Goal: Complete application form: Complete application form

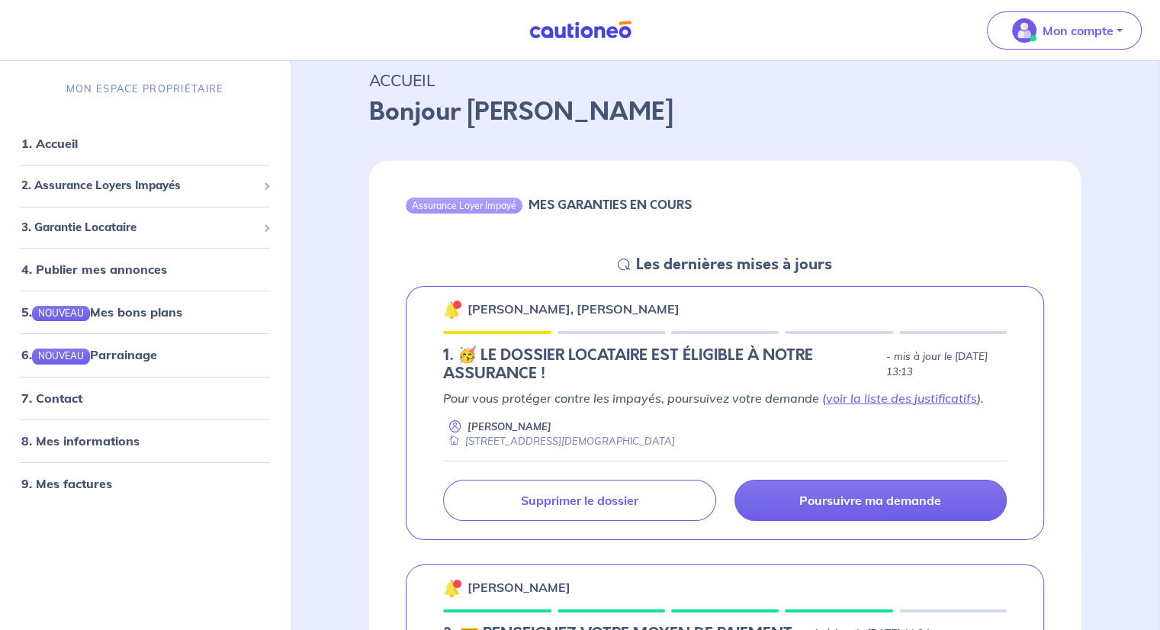
scroll to position [76, 0]
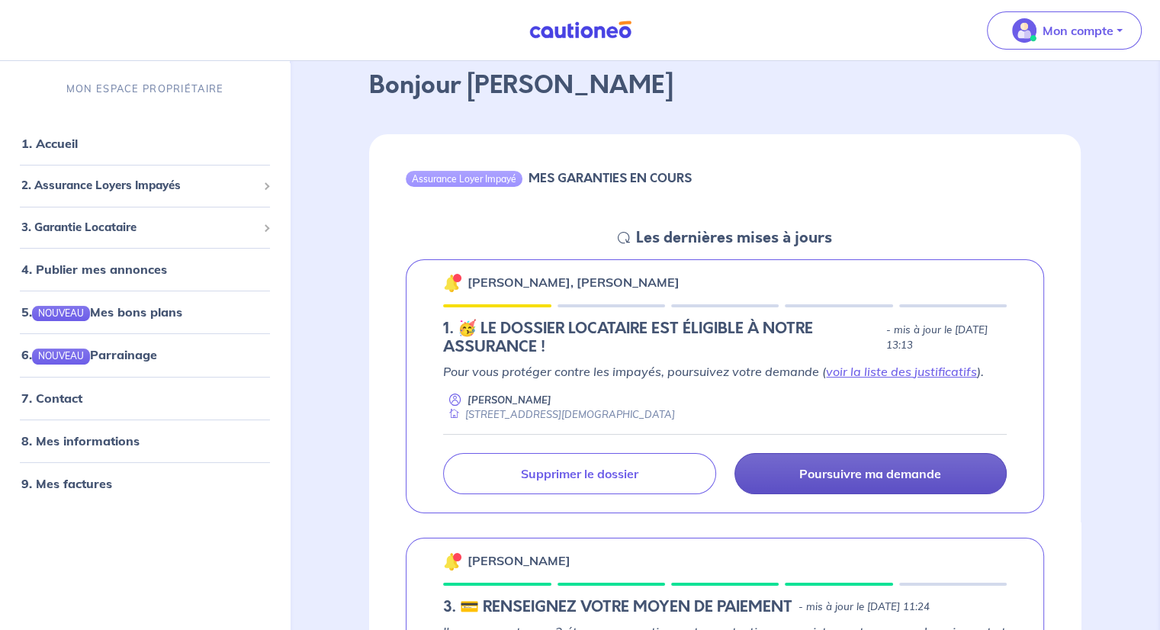
click at [835, 471] on p "Poursuivre ma demande" at bounding box center [870, 473] width 142 height 15
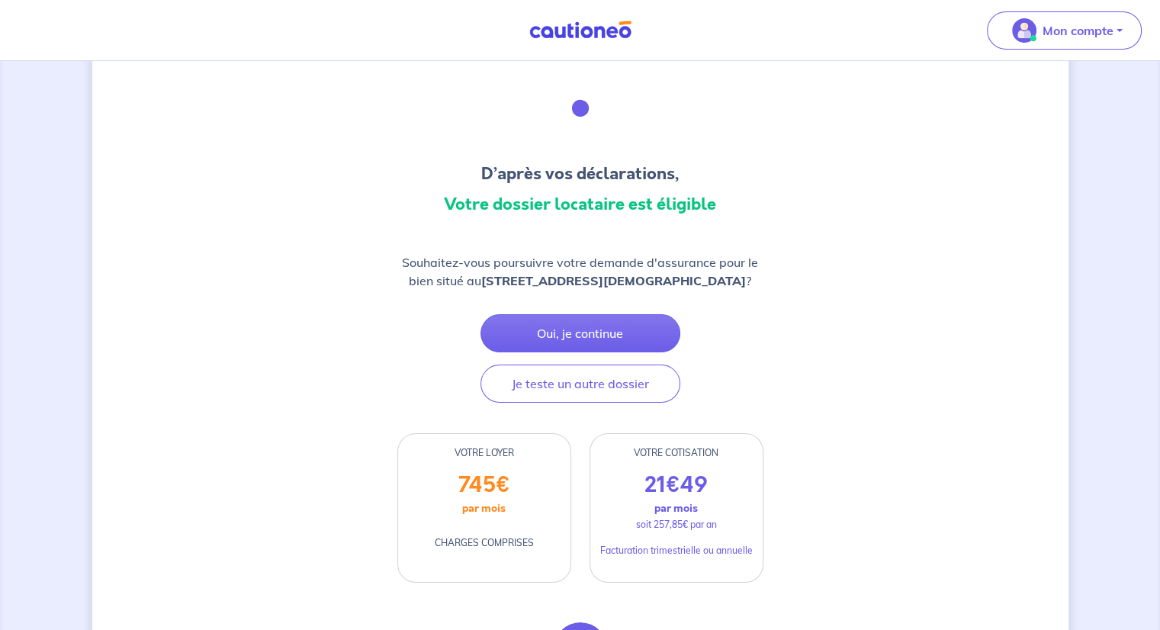
scroll to position [76, 0]
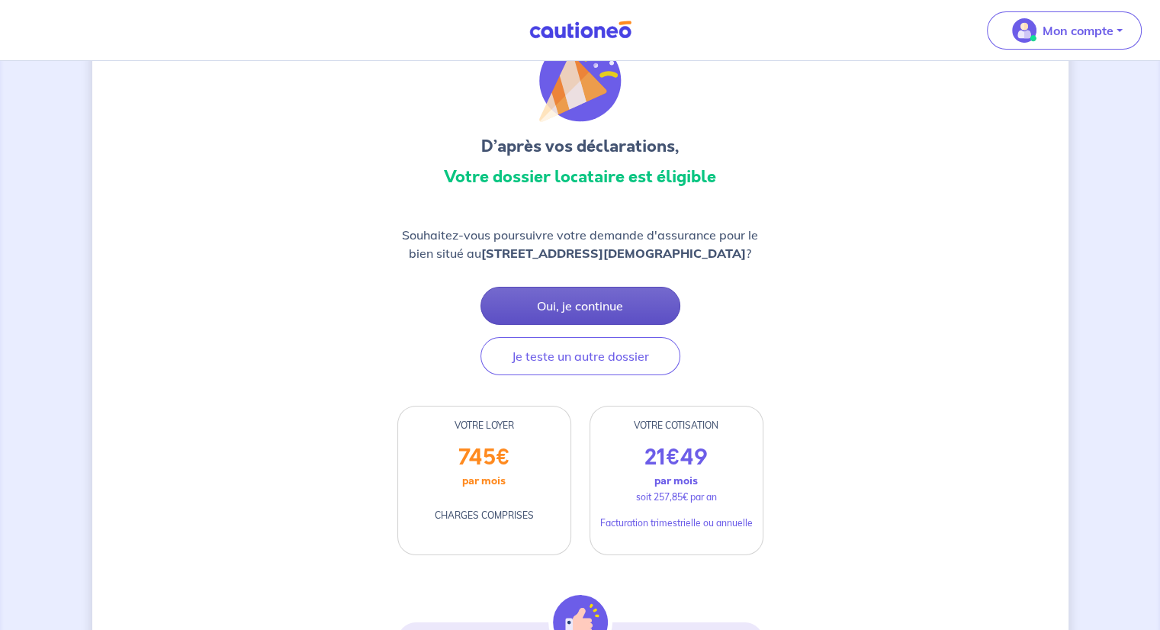
click at [589, 305] on button "Oui, je continue" at bounding box center [581, 306] width 200 height 38
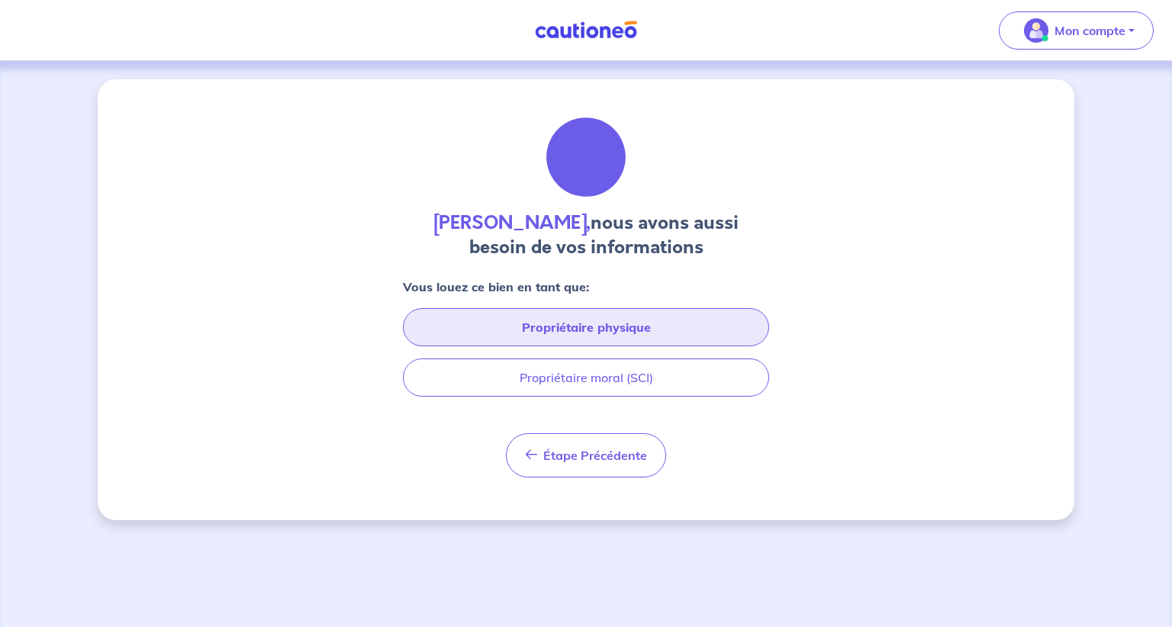
click at [568, 325] on button "Propriétaire physique" at bounding box center [586, 327] width 366 height 38
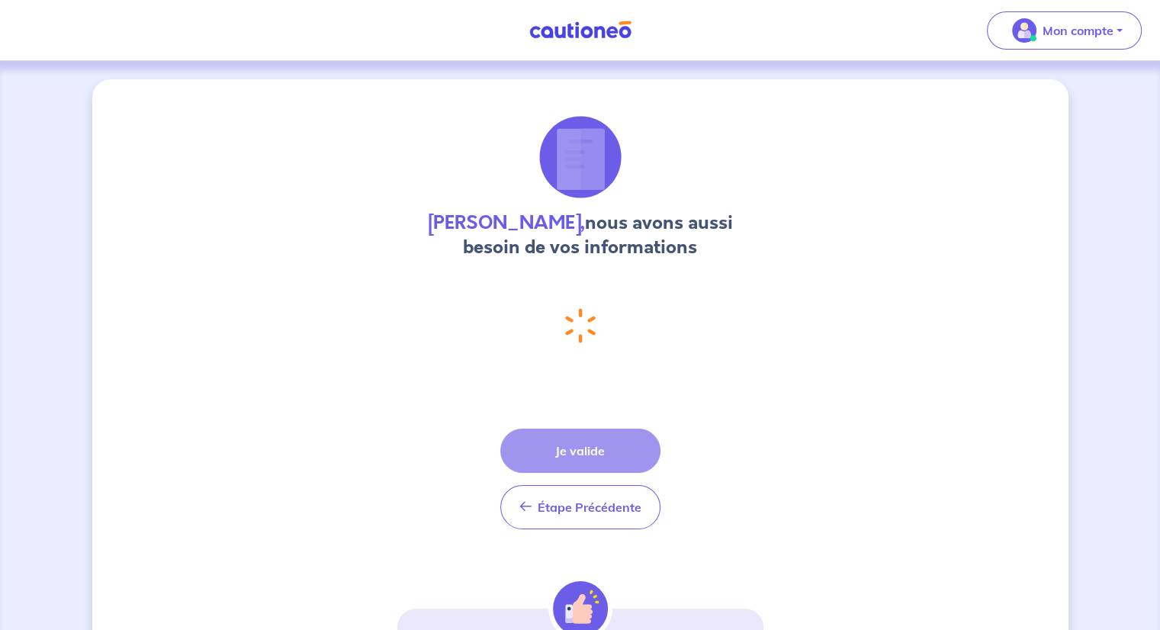
select select "FR"
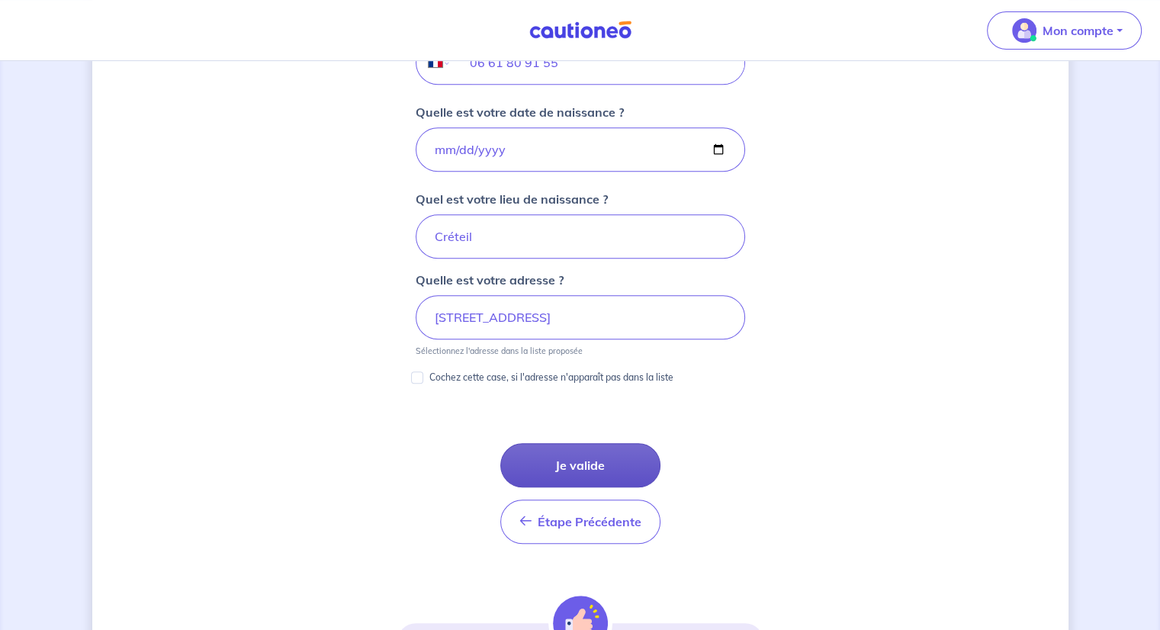
click at [561, 453] on button "Je valide" at bounding box center [580, 465] width 160 height 44
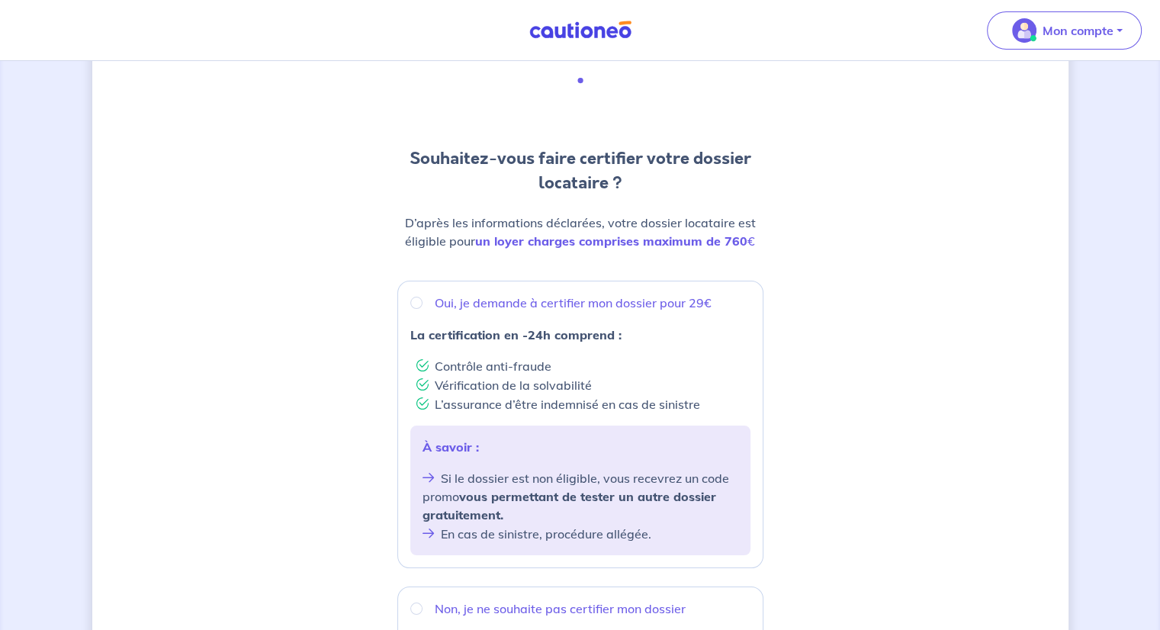
scroll to position [153, 0]
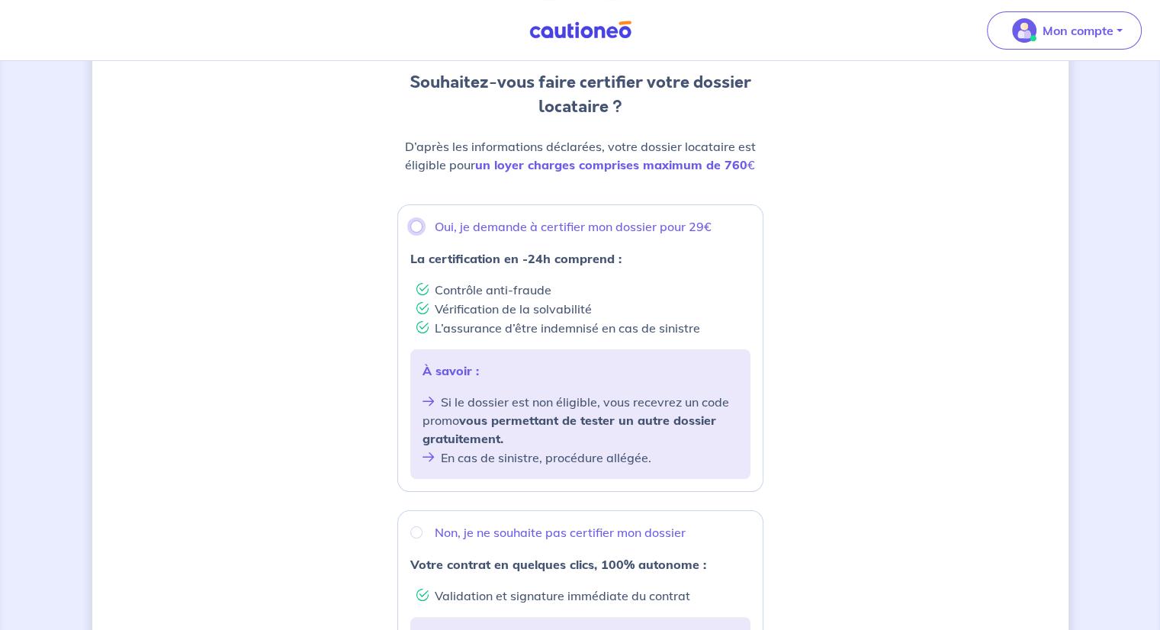
click at [417, 227] on input "Oui, je demande à certifier mon dossier pour 29€" at bounding box center [416, 226] width 12 height 12
radio input "true"
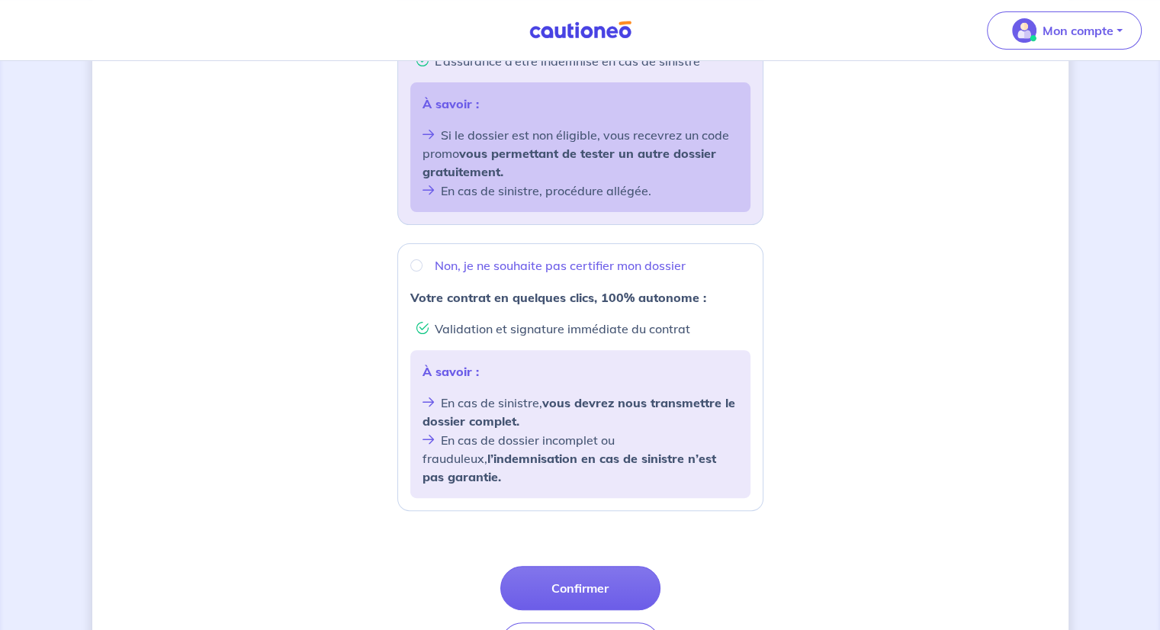
scroll to position [458, 0]
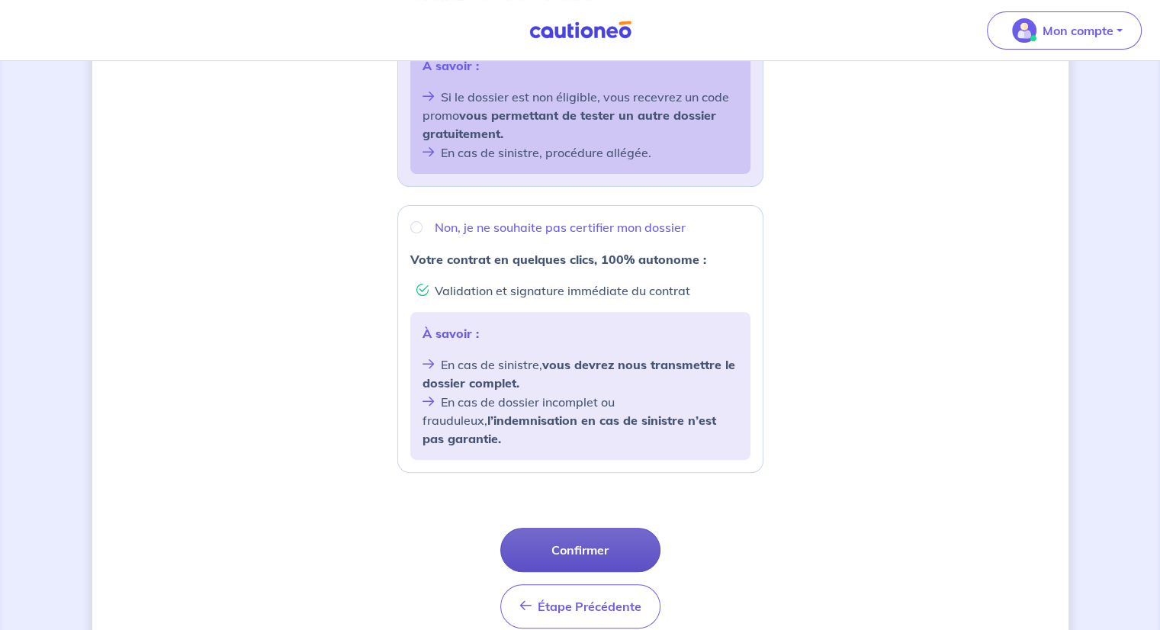
click at [573, 529] on button "Confirmer" at bounding box center [580, 550] width 160 height 44
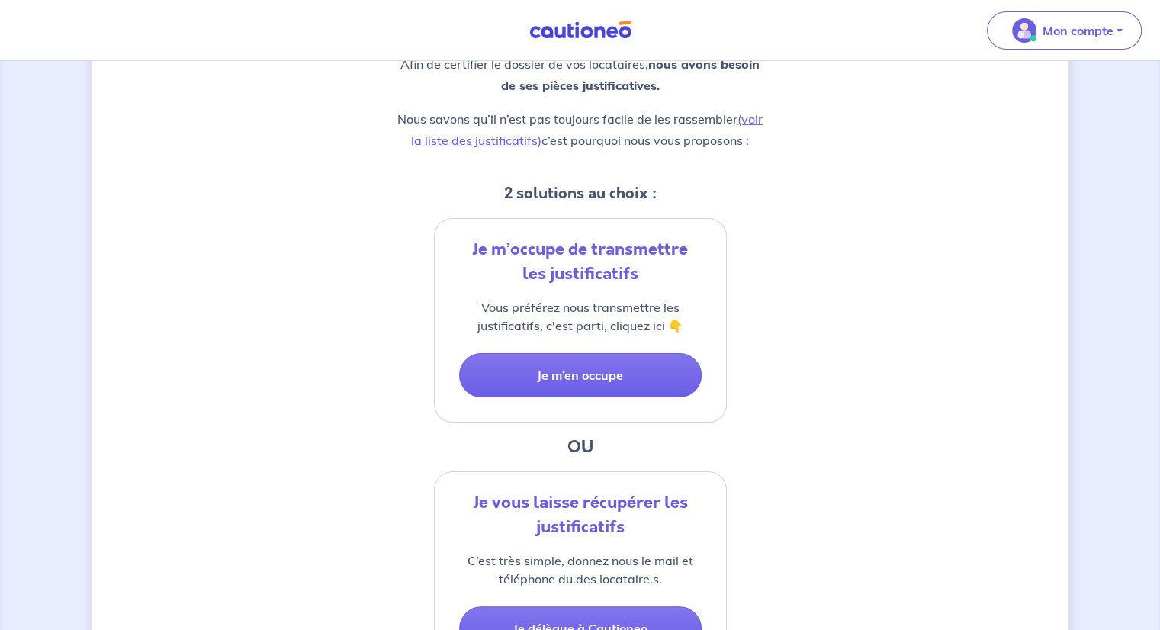
scroll to position [229, 0]
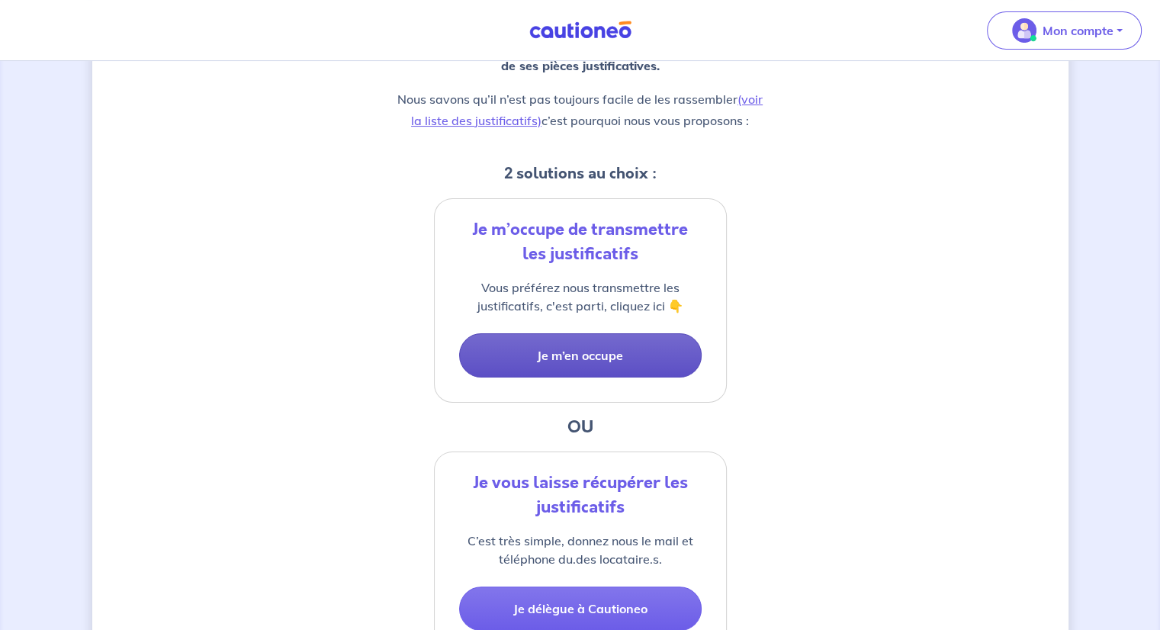
click at [571, 355] on button "Je m’en occupe" at bounding box center [580, 355] width 243 height 44
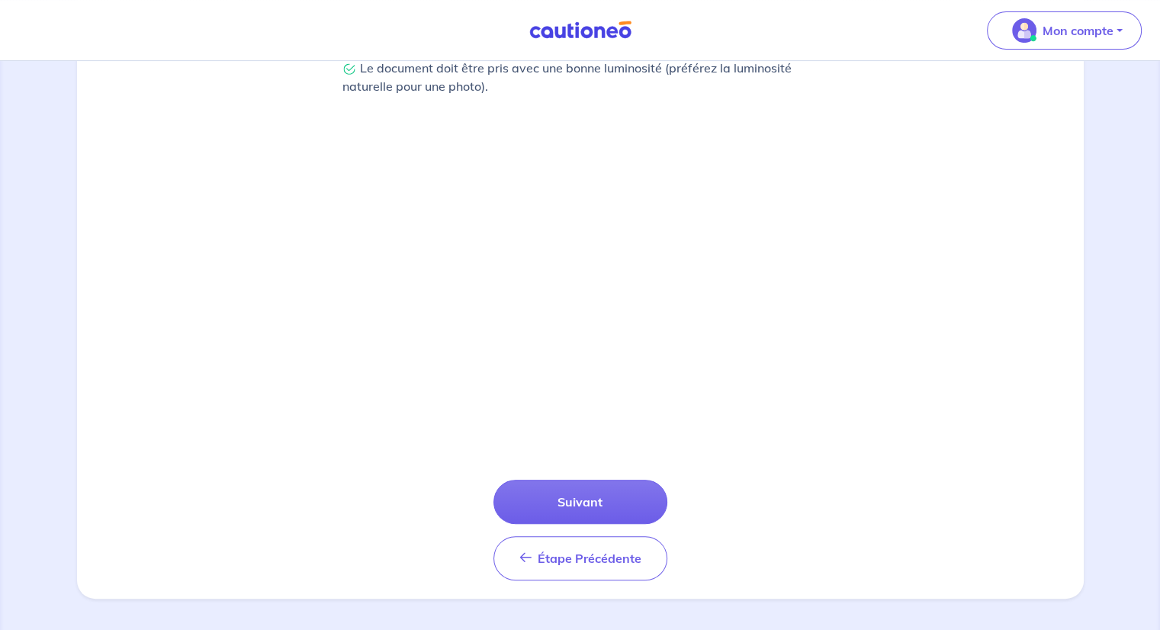
scroll to position [461, 0]
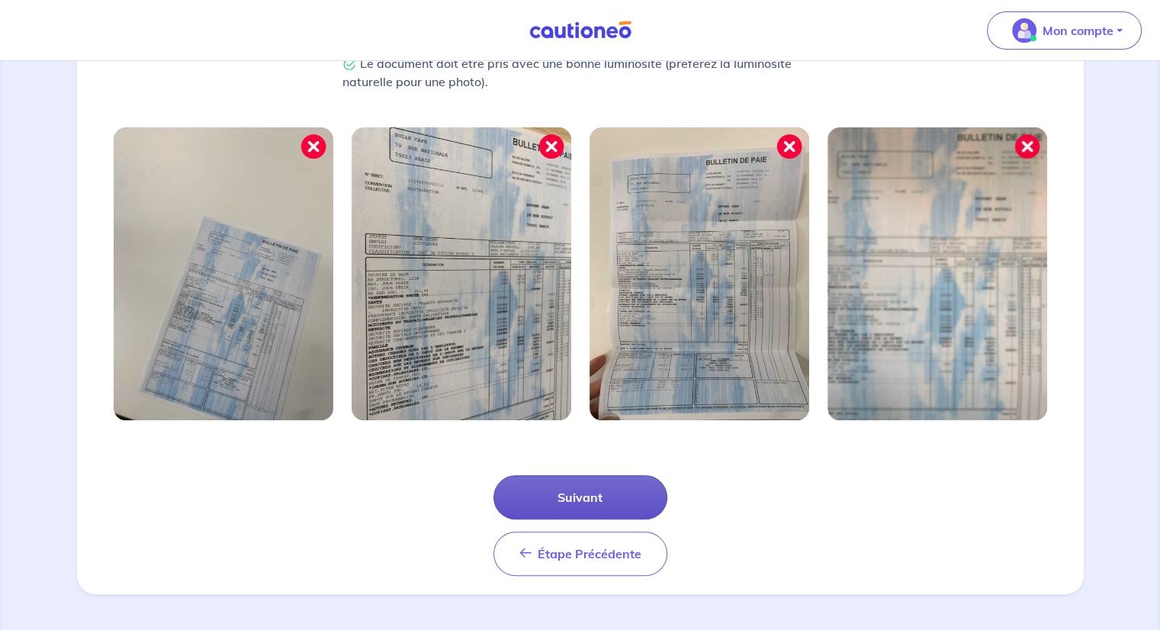
click at [561, 495] on button "Suivant" at bounding box center [581, 497] width 174 height 44
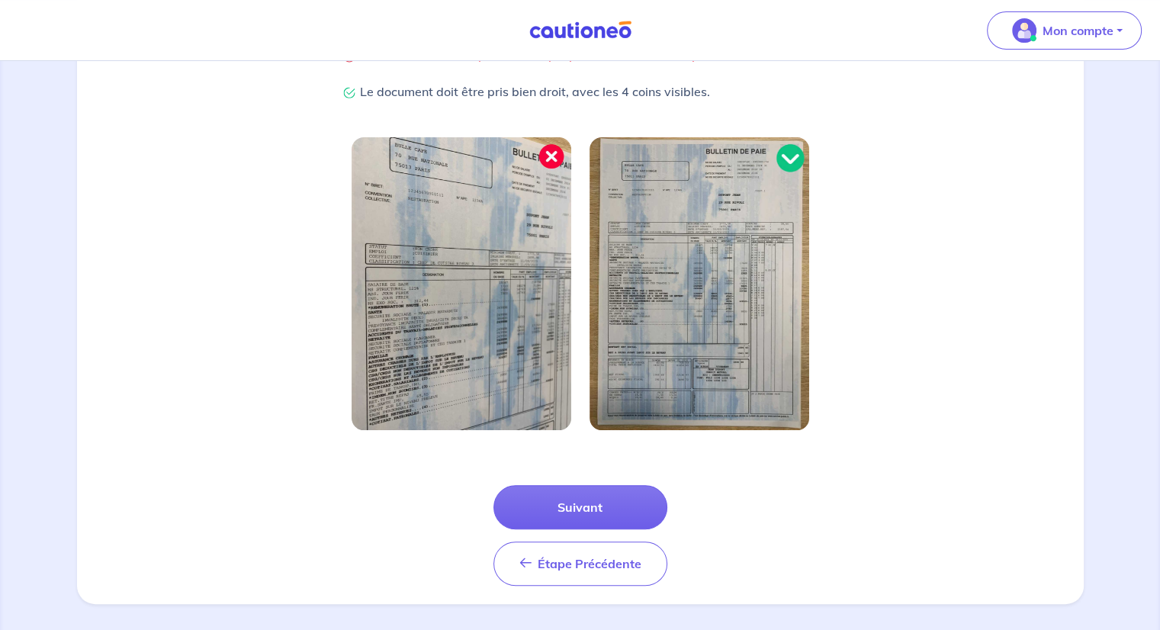
scroll to position [388, 0]
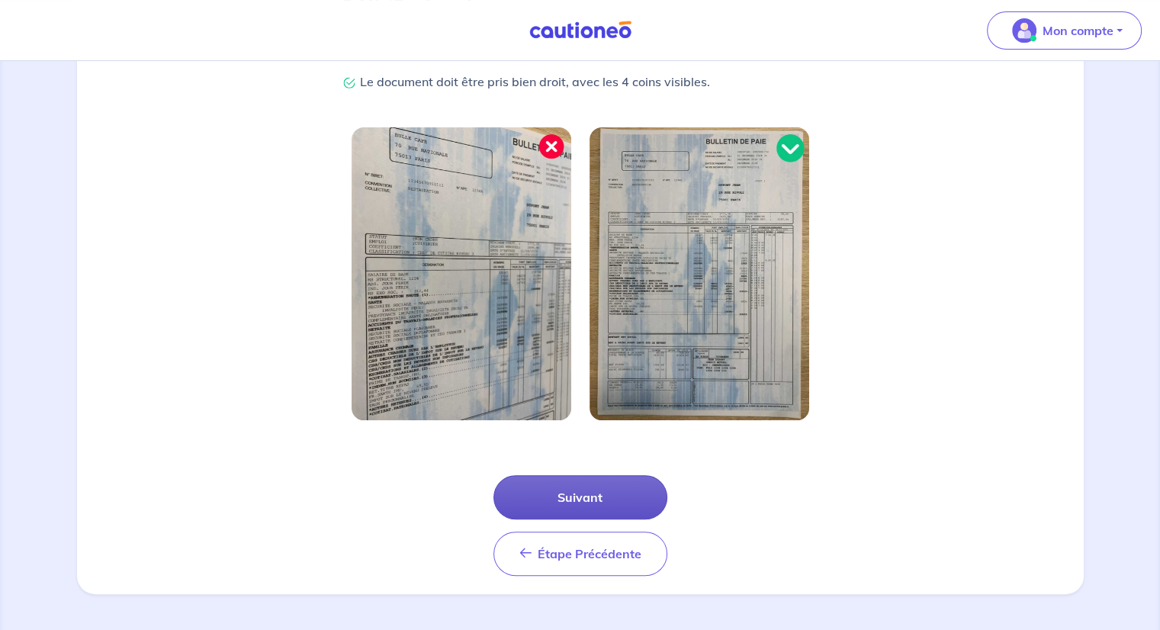
click at [561, 500] on button "Suivant" at bounding box center [581, 497] width 174 height 44
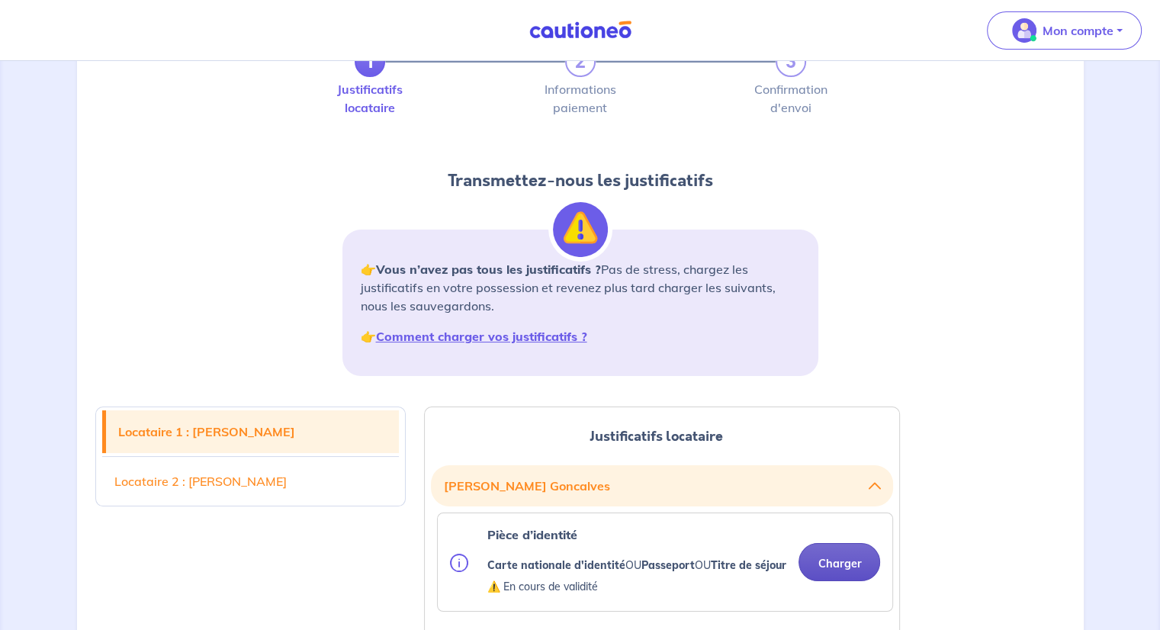
scroll to position [229, 0]
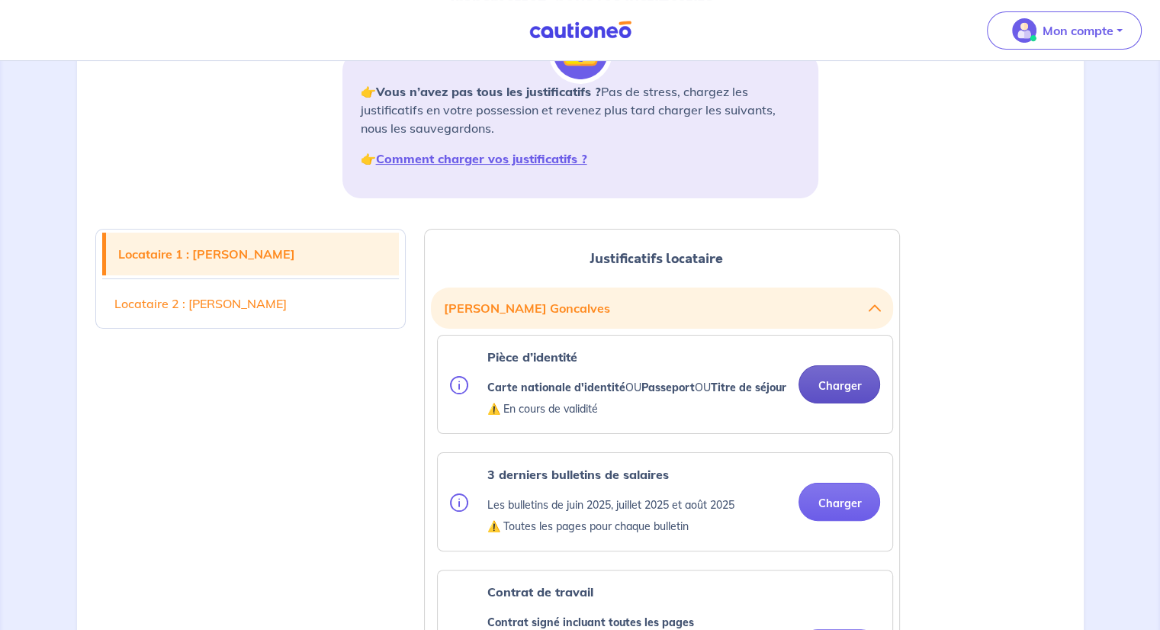
click at [841, 394] on button "Charger" at bounding box center [840, 384] width 82 height 38
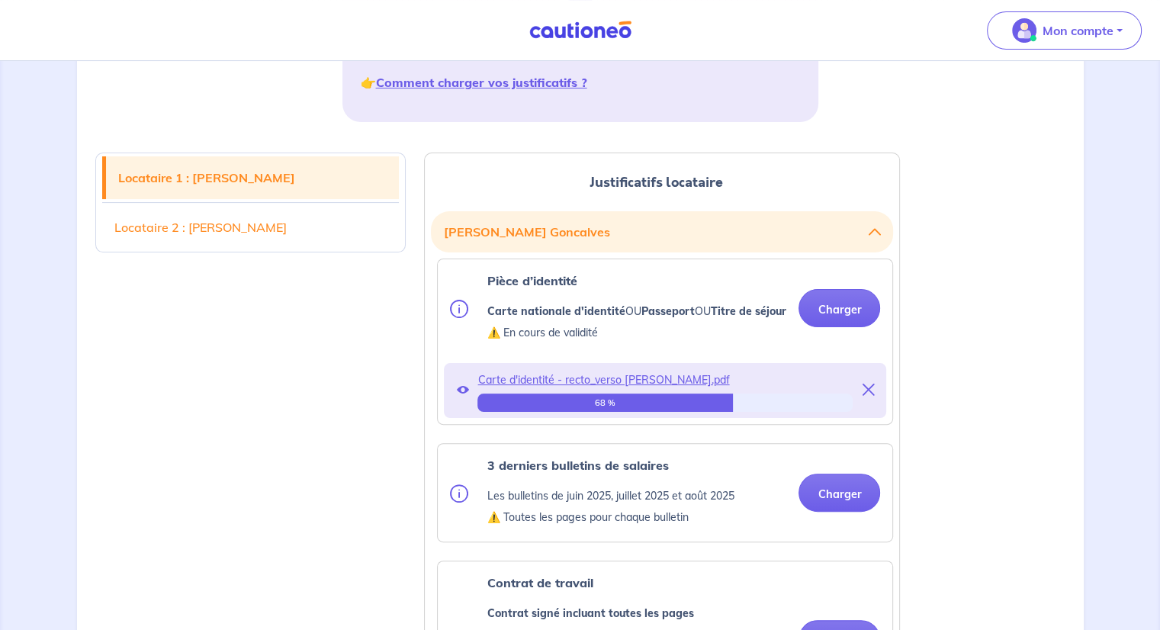
scroll to position [381, 0]
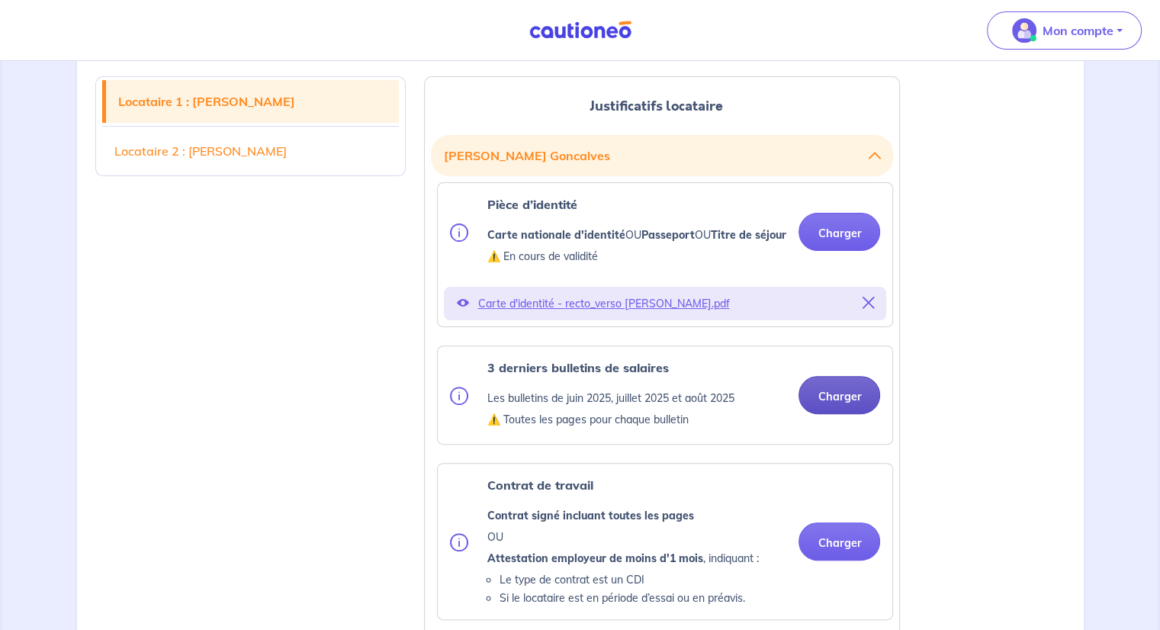
click at [838, 413] on button "Charger" at bounding box center [840, 395] width 82 height 38
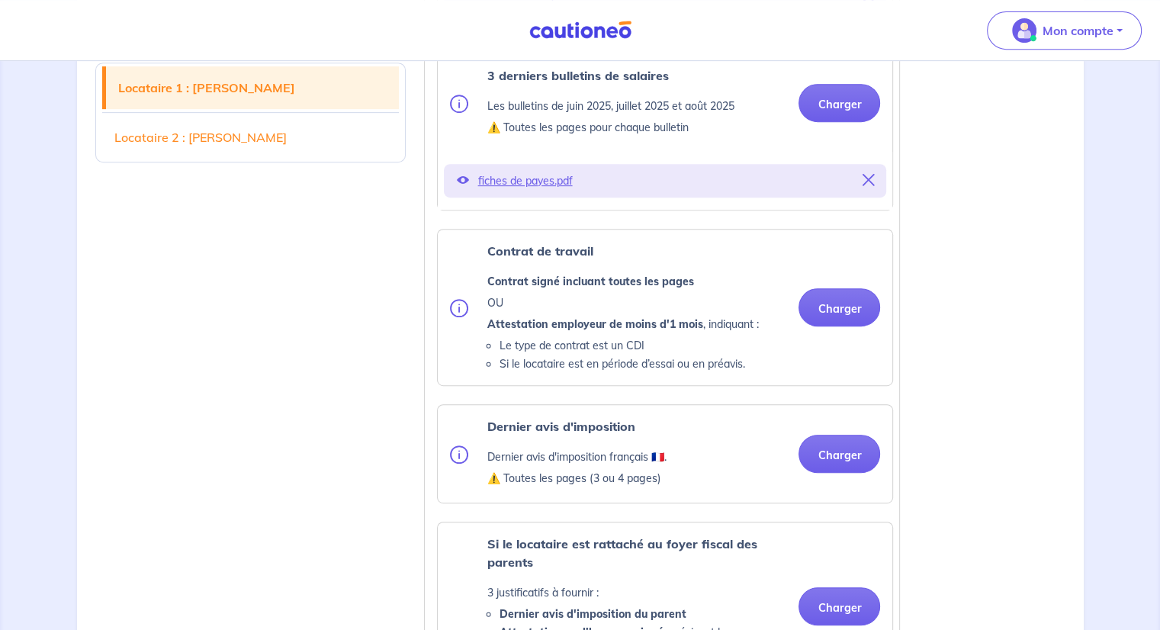
scroll to position [687, 0]
click at [837, 324] on button "Charger" at bounding box center [840, 307] width 82 height 38
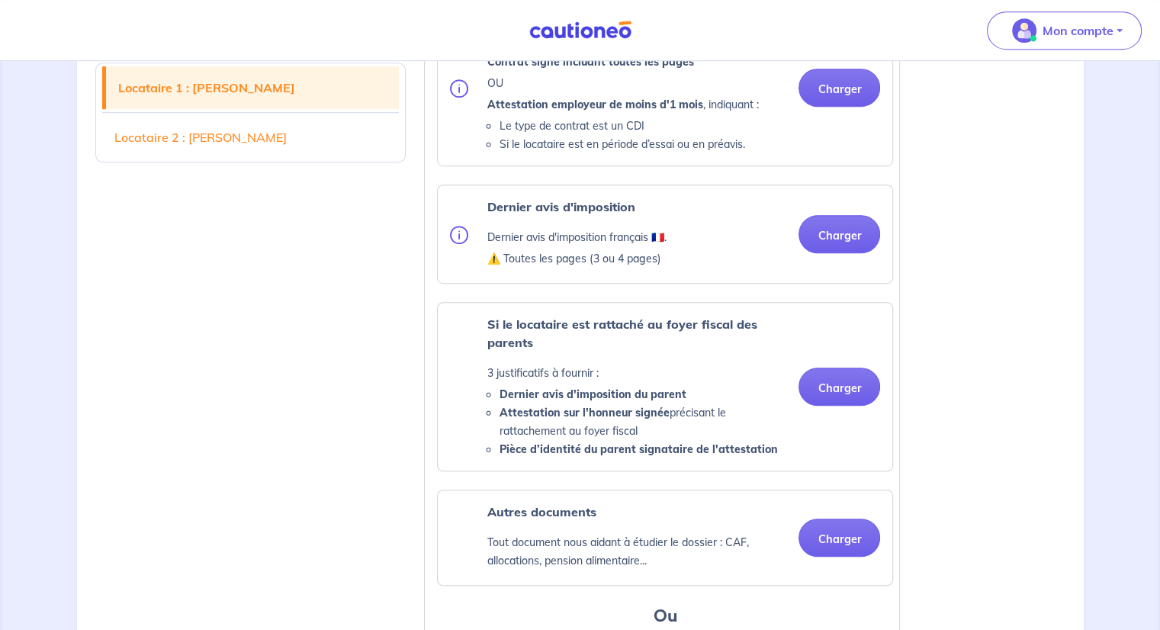
scroll to position [915, 0]
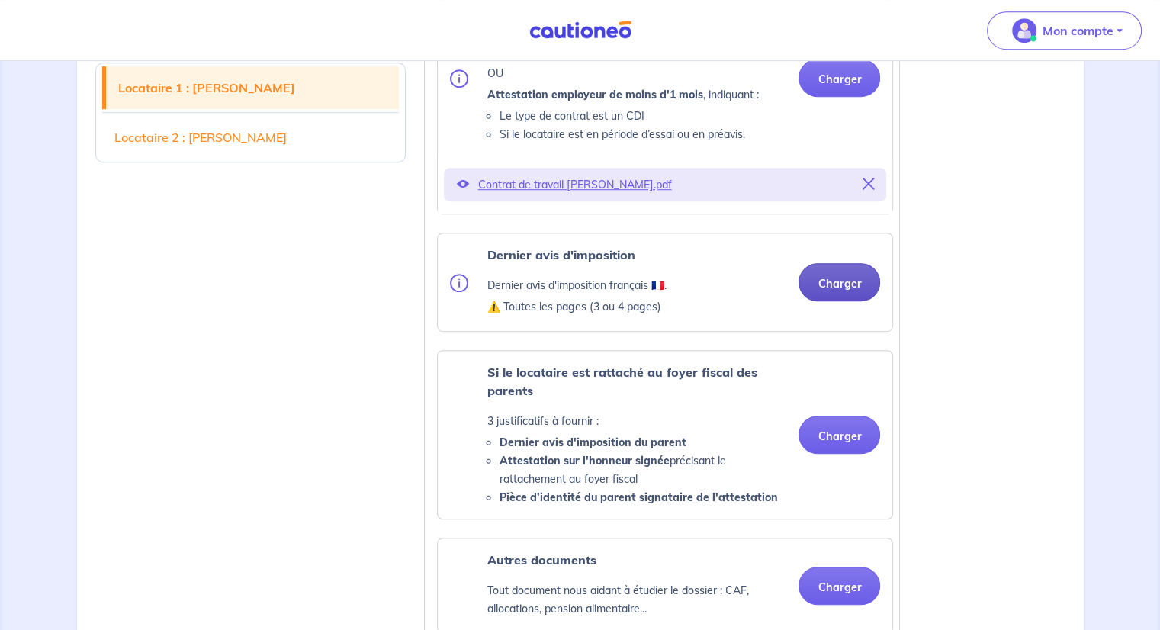
click at [842, 295] on button "Charger" at bounding box center [840, 282] width 82 height 38
click at [844, 301] on button "Charger" at bounding box center [840, 282] width 82 height 38
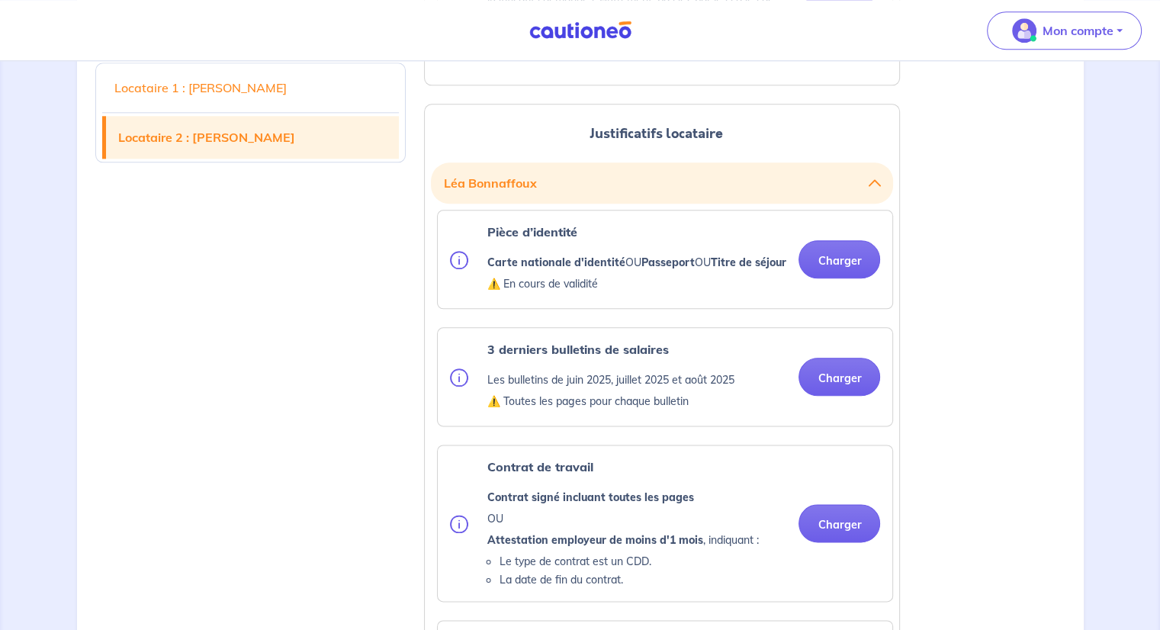
scroll to position [1754, 0]
click at [844, 277] on button "Charger" at bounding box center [840, 258] width 82 height 38
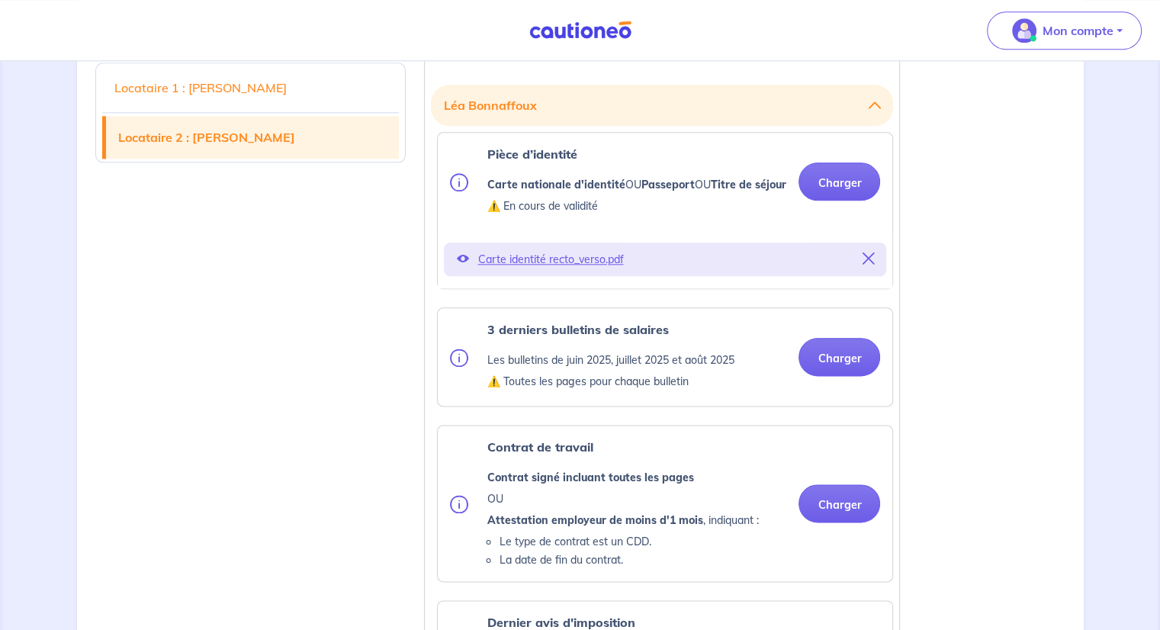
scroll to position [1907, 0]
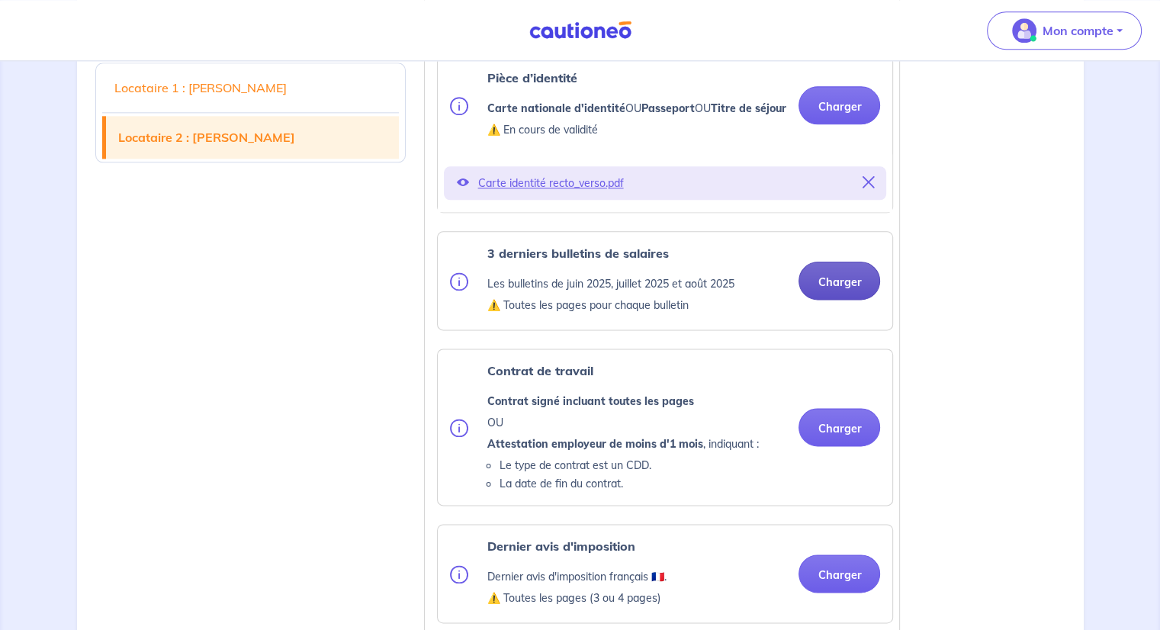
click at [848, 300] on button "Charger" at bounding box center [840, 281] width 82 height 38
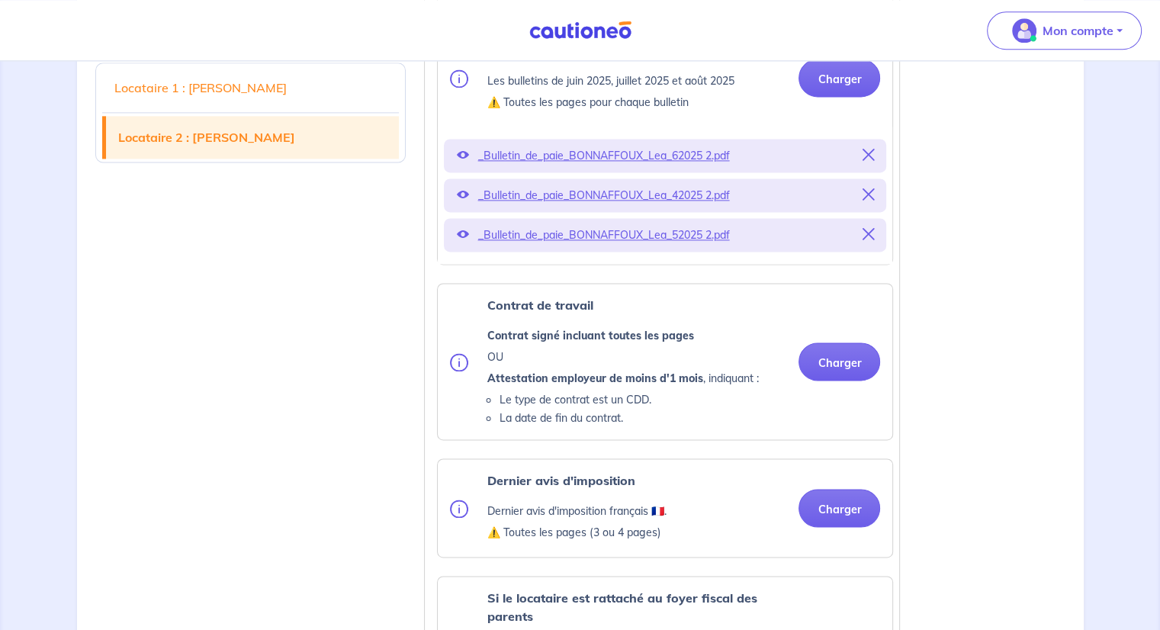
scroll to position [2136, 0]
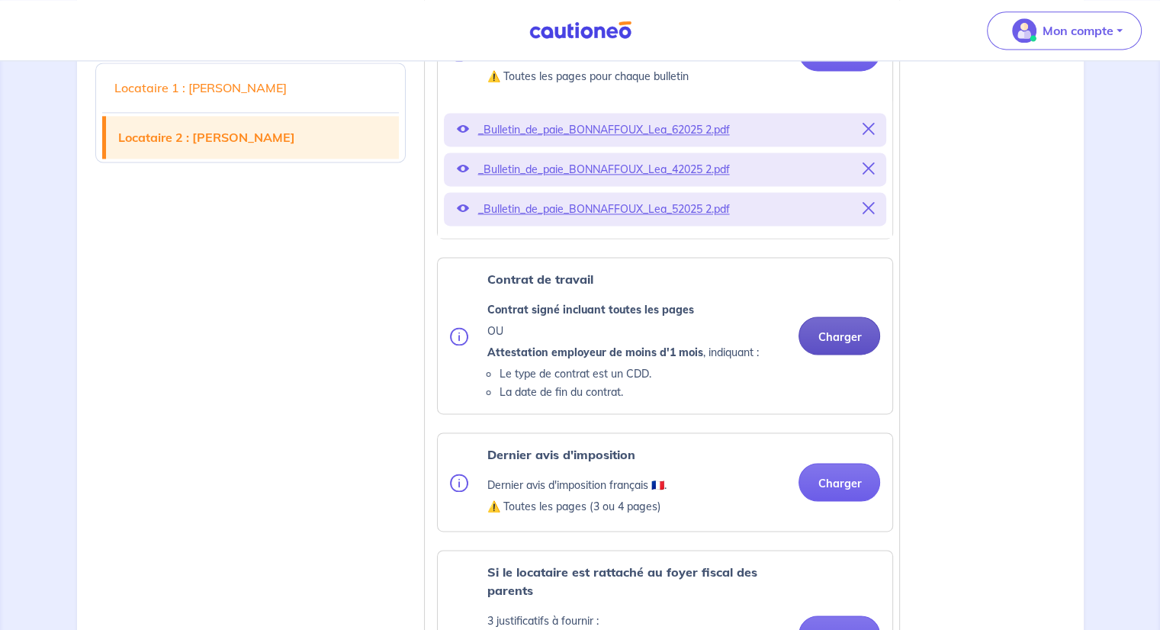
click at [828, 355] on button "Charger" at bounding box center [840, 336] width 82 height 38
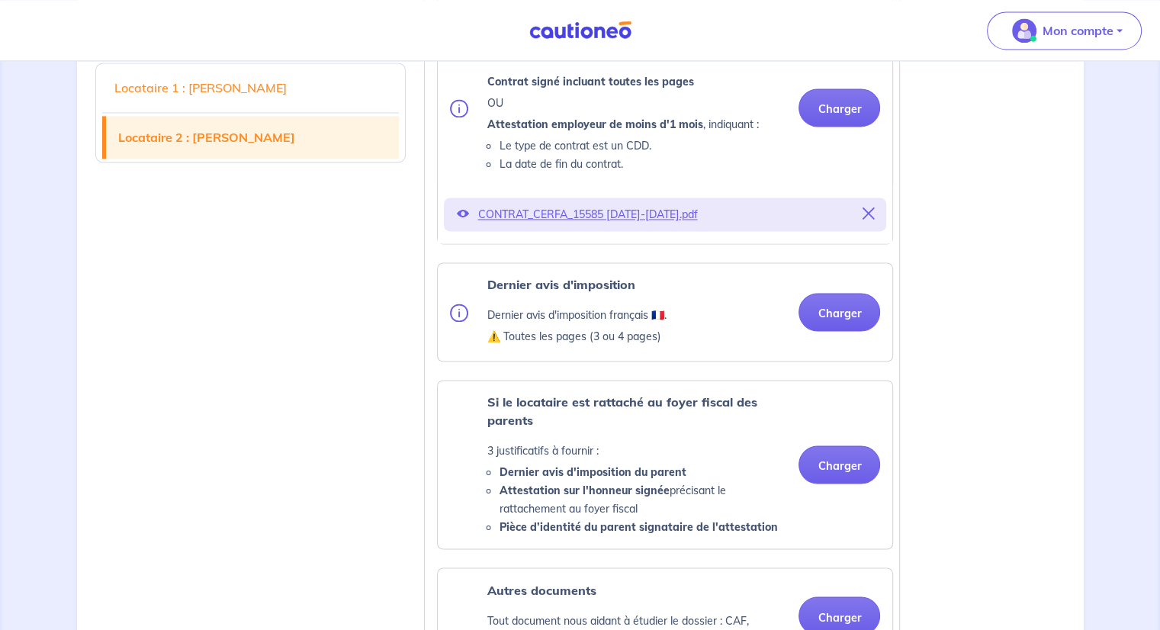
scroll to position [2365, 0]
click at [452, 321] on img at bounding box center [459, 312] width 18 height 18
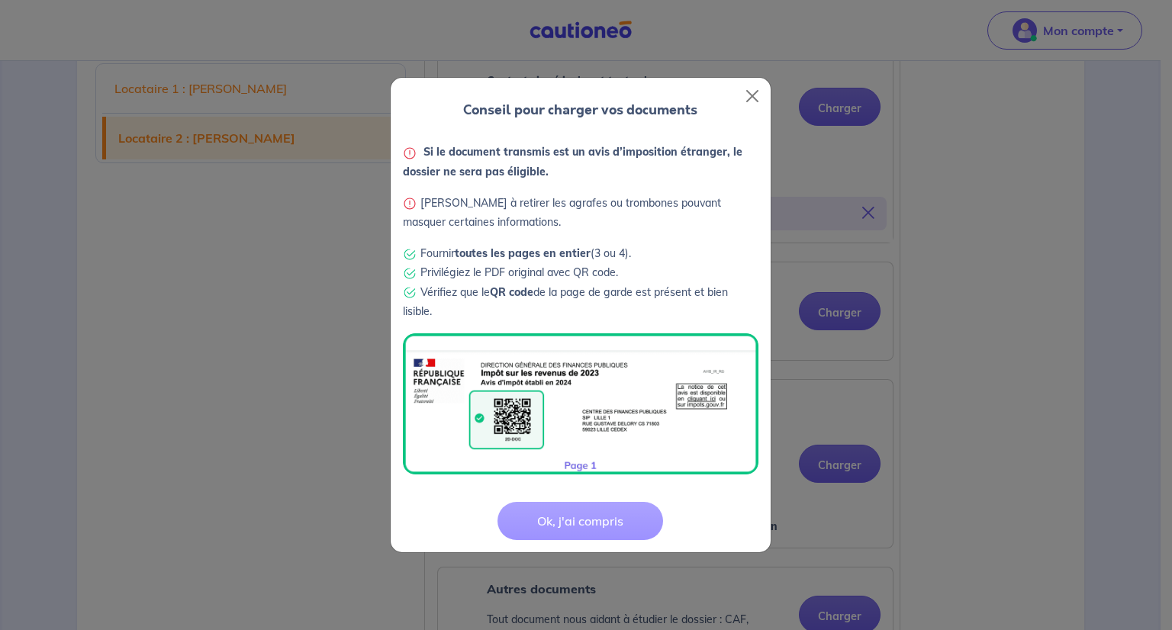
click at [583, 513] on button "Ok, j'ai compris" at bounding box center [580, 521] width 166 height 38
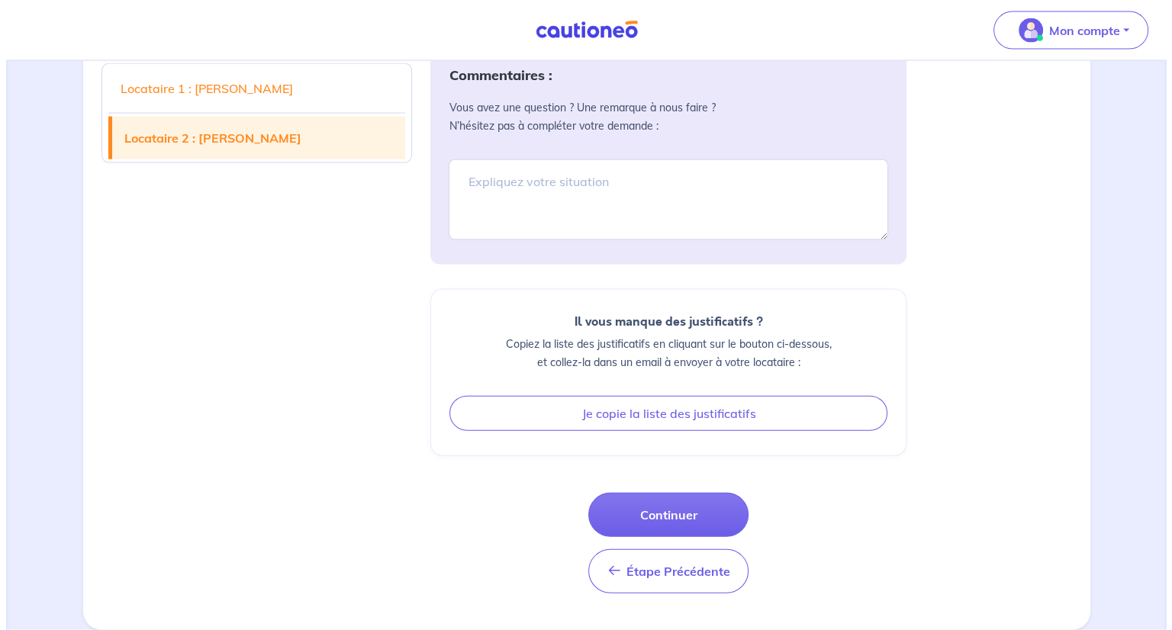
scroll to position [3273, 0]
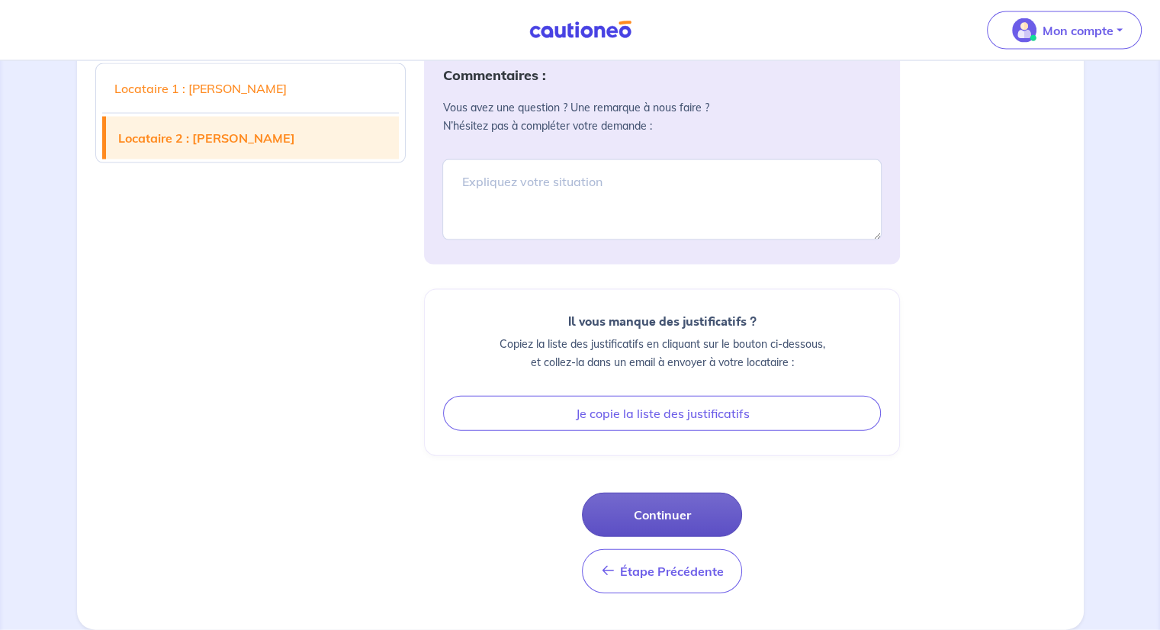
click at [674, 513] on button "Continuer" at bounding box center [662, 515] width 160 height 44
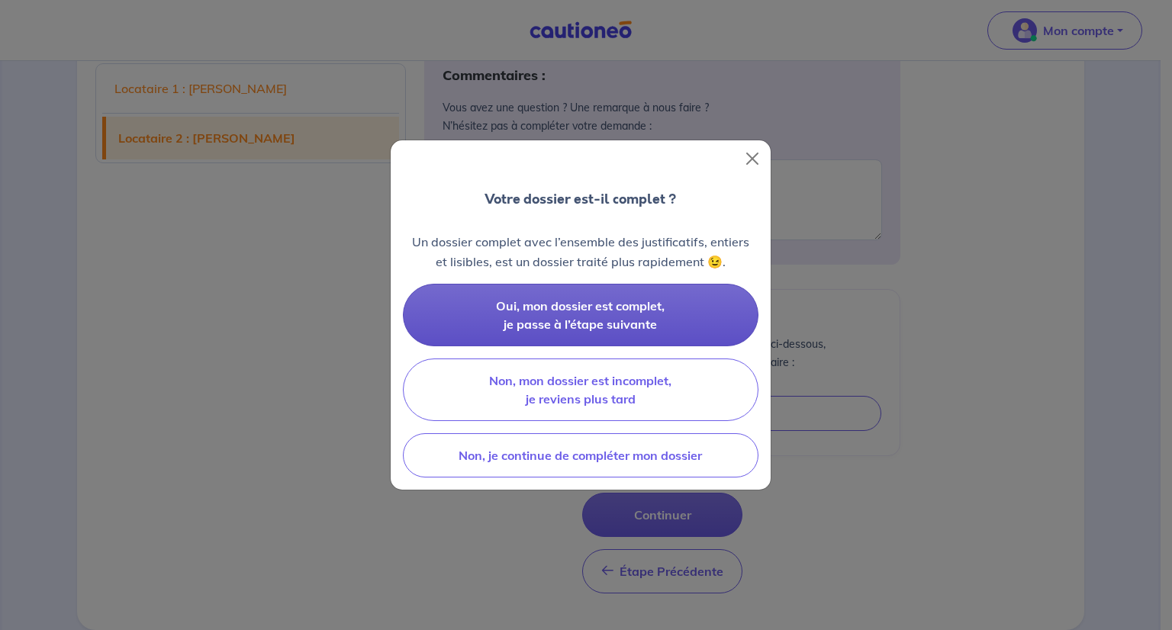
click at [586, 301] on span "Oui, mon dossier est complet, je passe à l’étape suivante" at bounding box center [580, 315] width 169 height 34
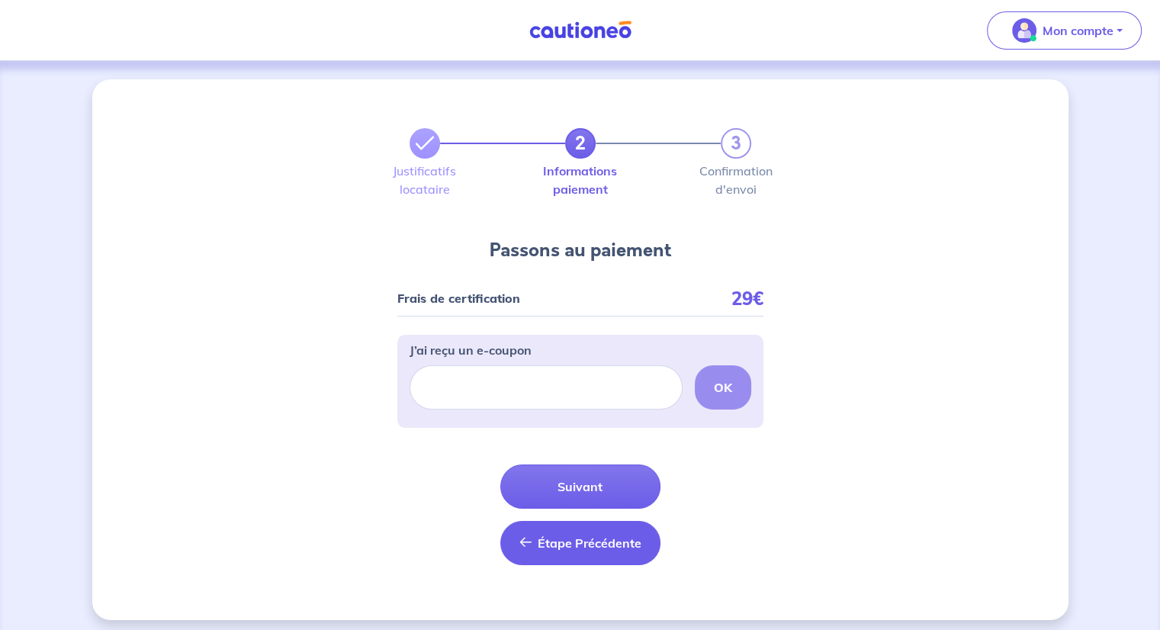
click at [540, 542] on span "Étape Précédente" at bounding box center [590, 542] width 104 height 15
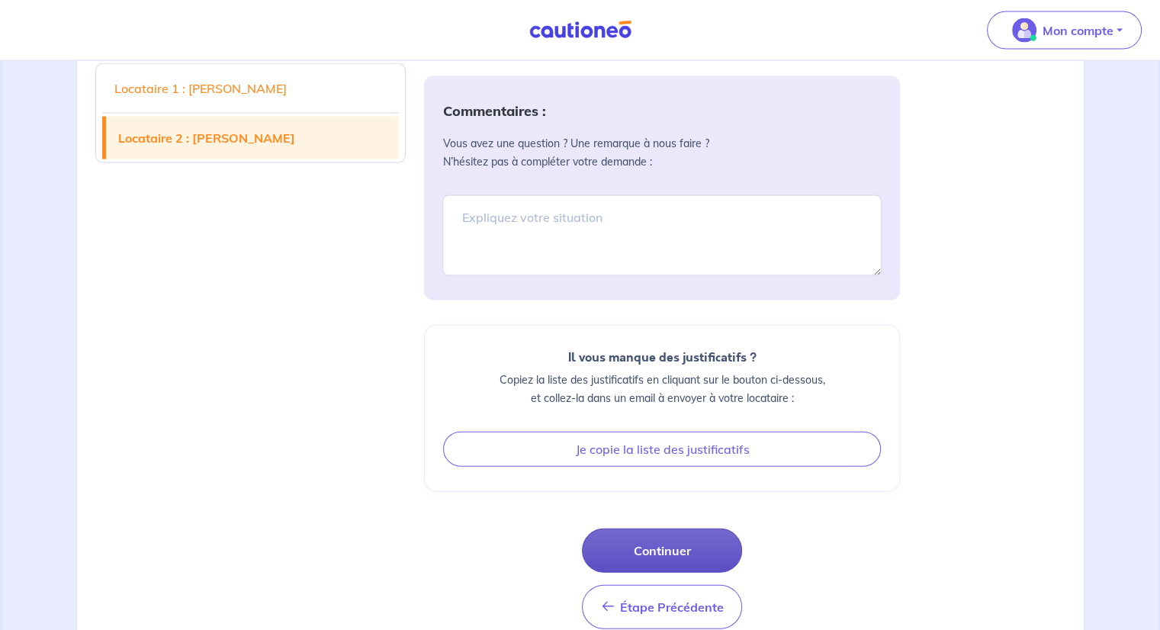
scroll to position [3273, 0]
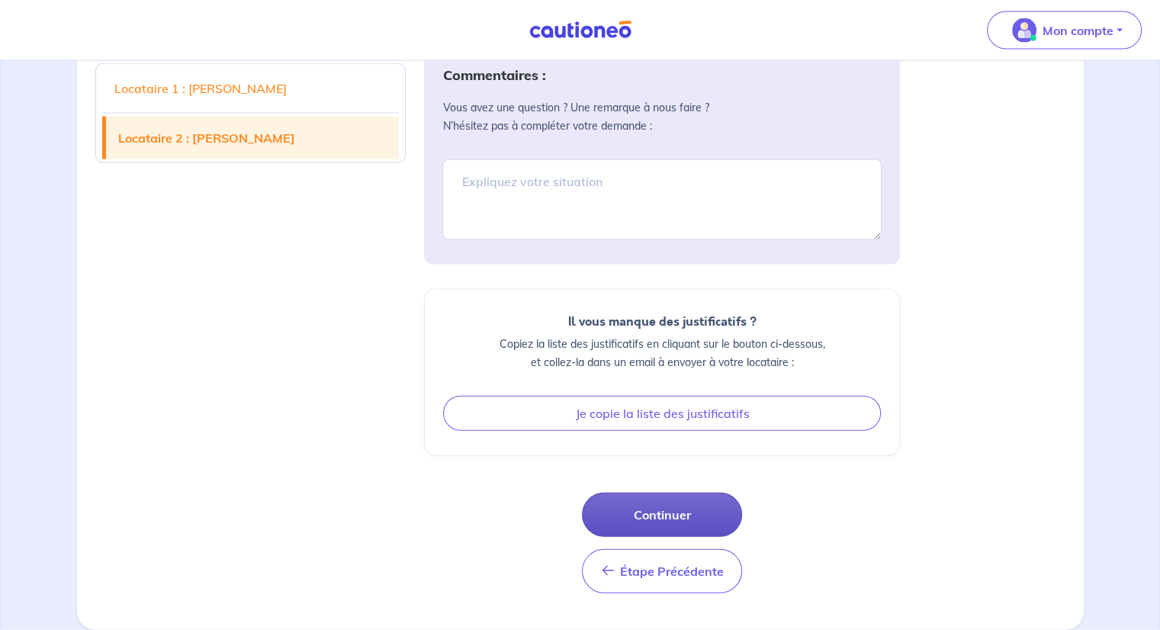
click at [656, 519] on button "Continuer" at bounding box center [662, 515] width 160 height 44
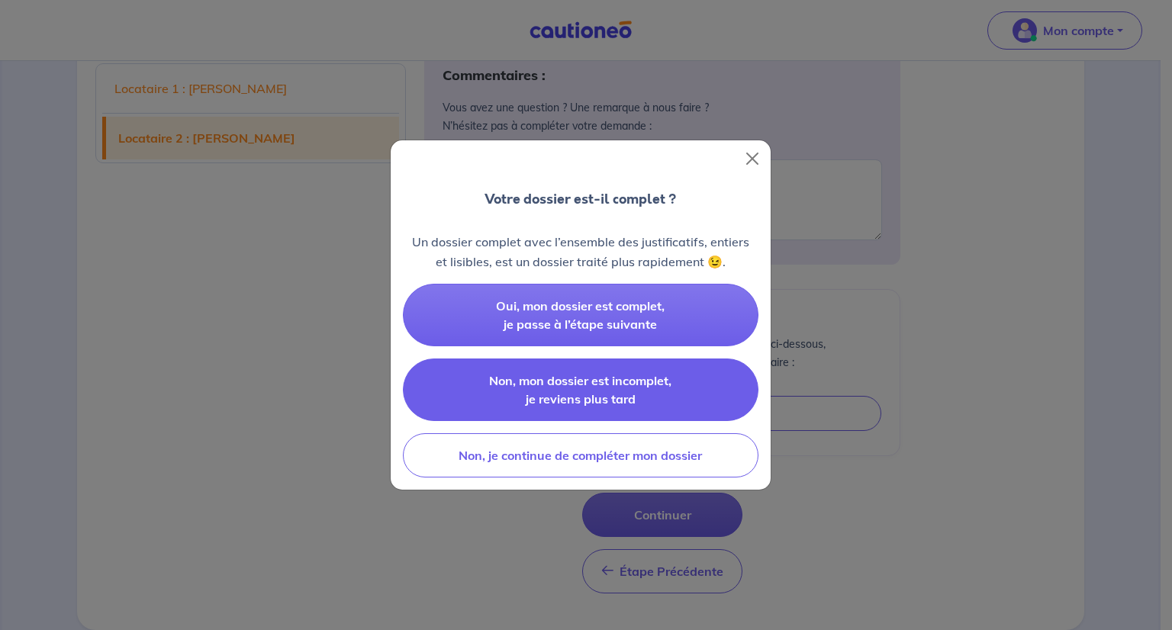
click at [557, 388] on button "Non, mon dossier est incomplet, je reviens plus tard" at bounding box center [580, 390] width 355 height 63
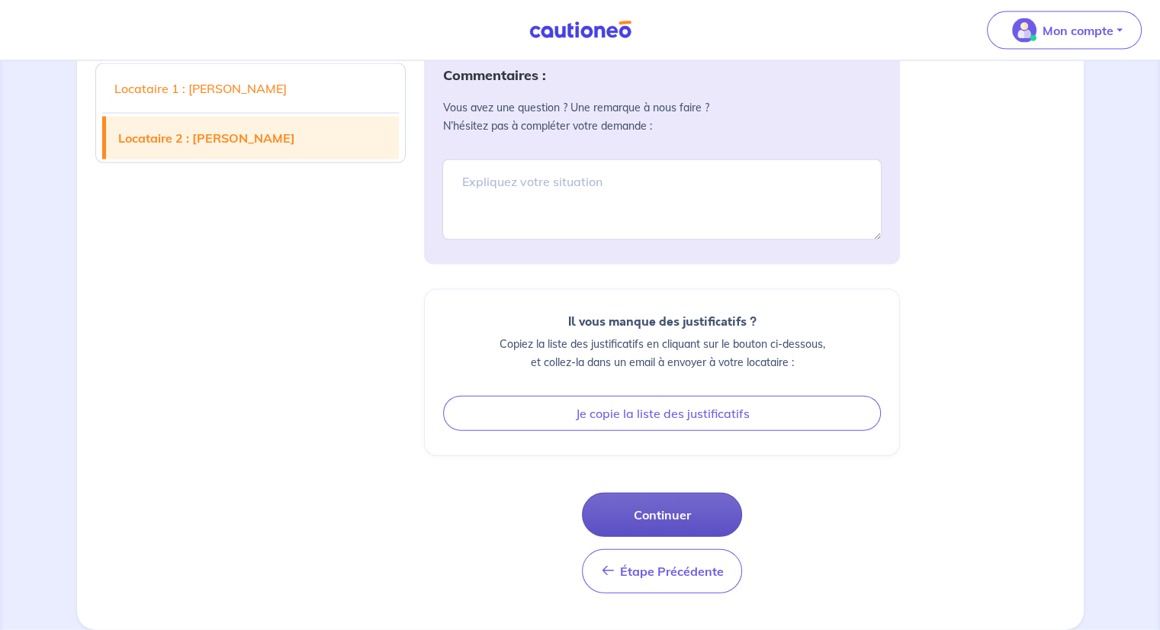
click at [658, 513] on button "Continuer" at bounding box center [662, 515] width 160 height 44
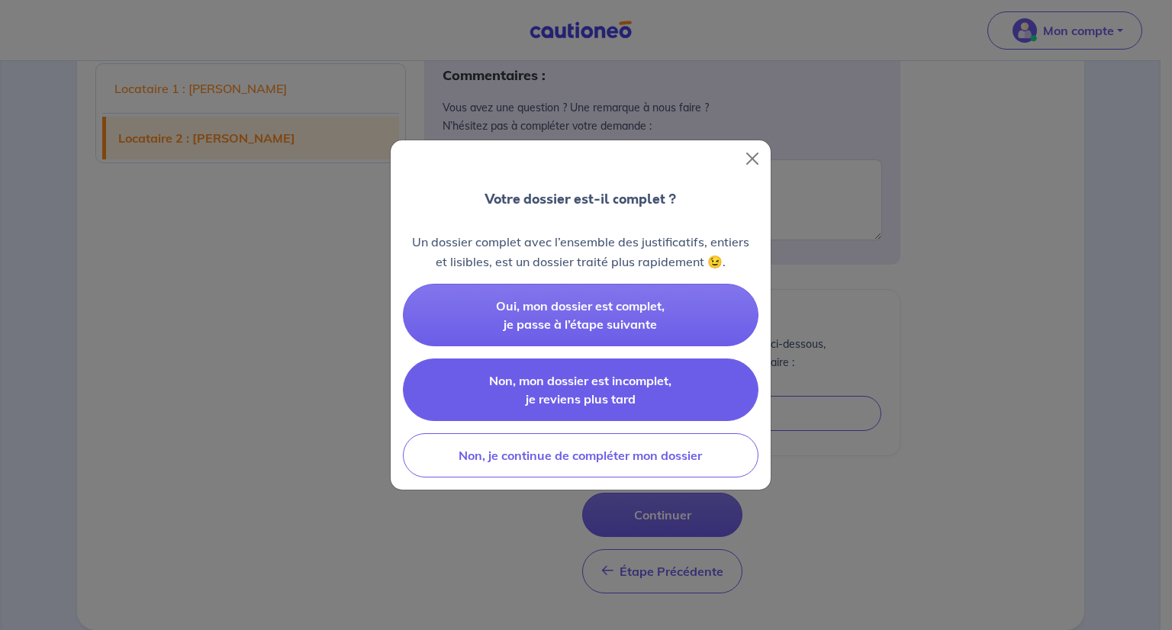
click at [577, 383] on span "Non, mon dossier est incomplet, je reviens plus tard" at bounding box center [580, 390] width 182 height 34
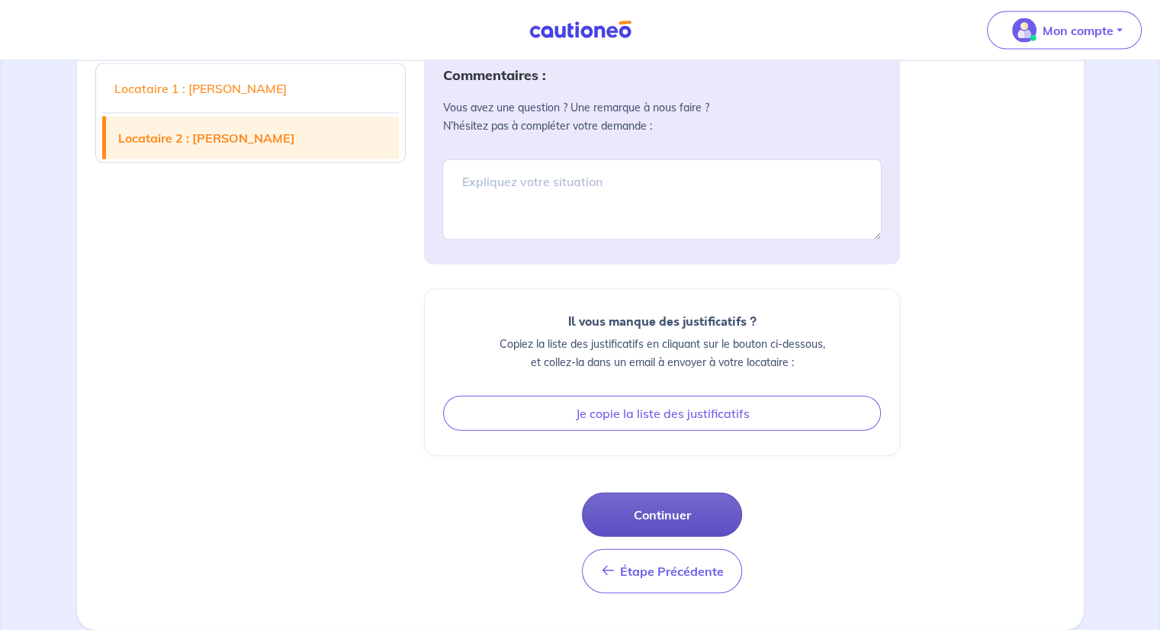
click at [659, 517] on button "Continuer" at bounding box center [662, 515] width 160 height 44
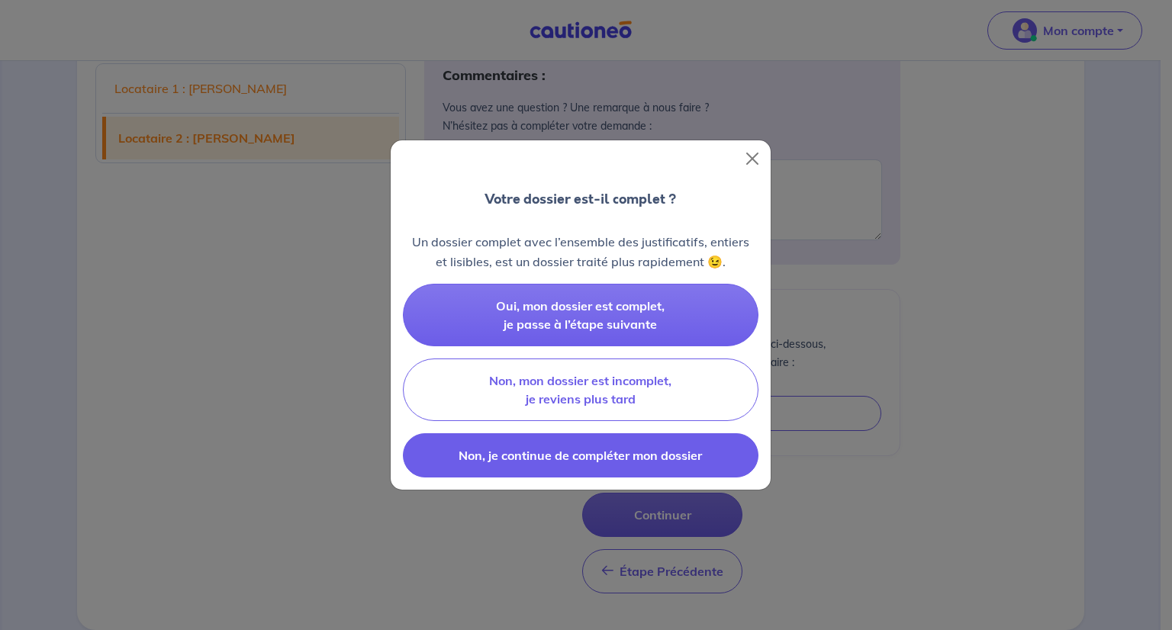
click at [580, 461] on span "Non, je continue de compléter mon dossier" at bounding box center [579, 455] width 243 height 15
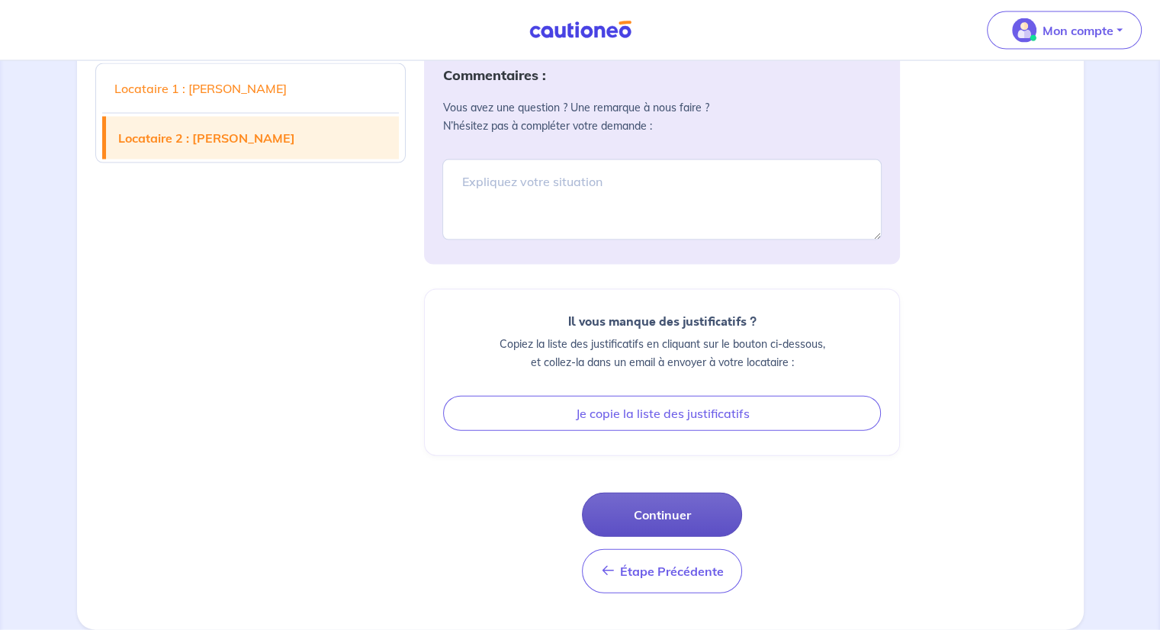
click at [666, 519] on button "Continuer" at bounding box center [662, 515] width 160 height 44
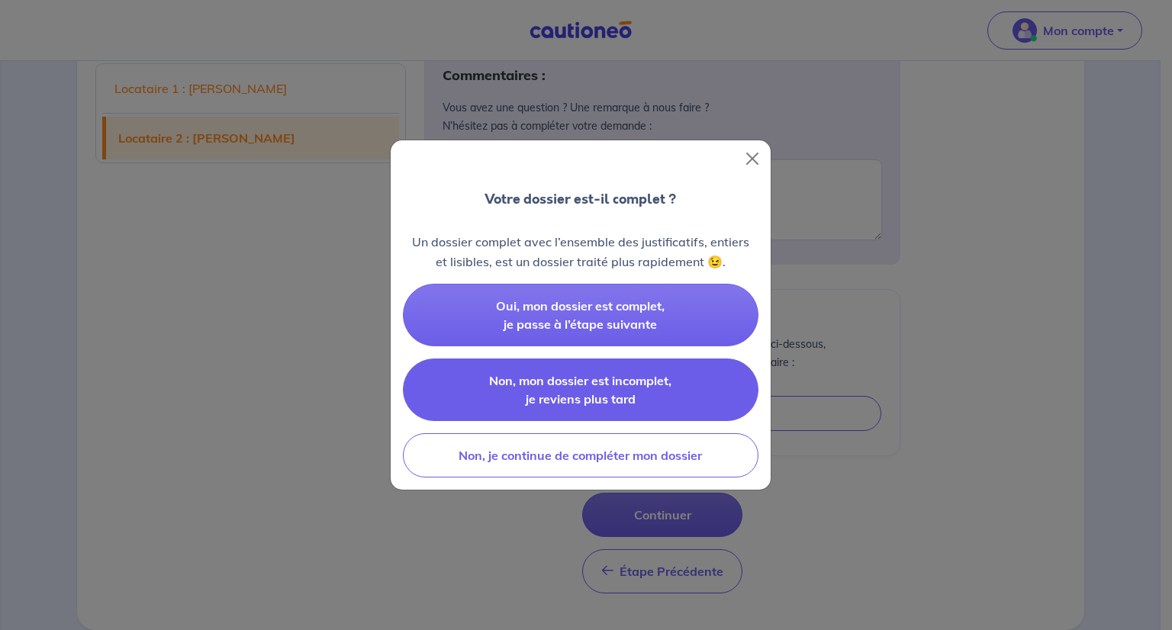
click at [561, 379] on span "Non, mon dossier est incomplet, je reviens plus tard" at bounding box center [580, 390] width 182 height 34
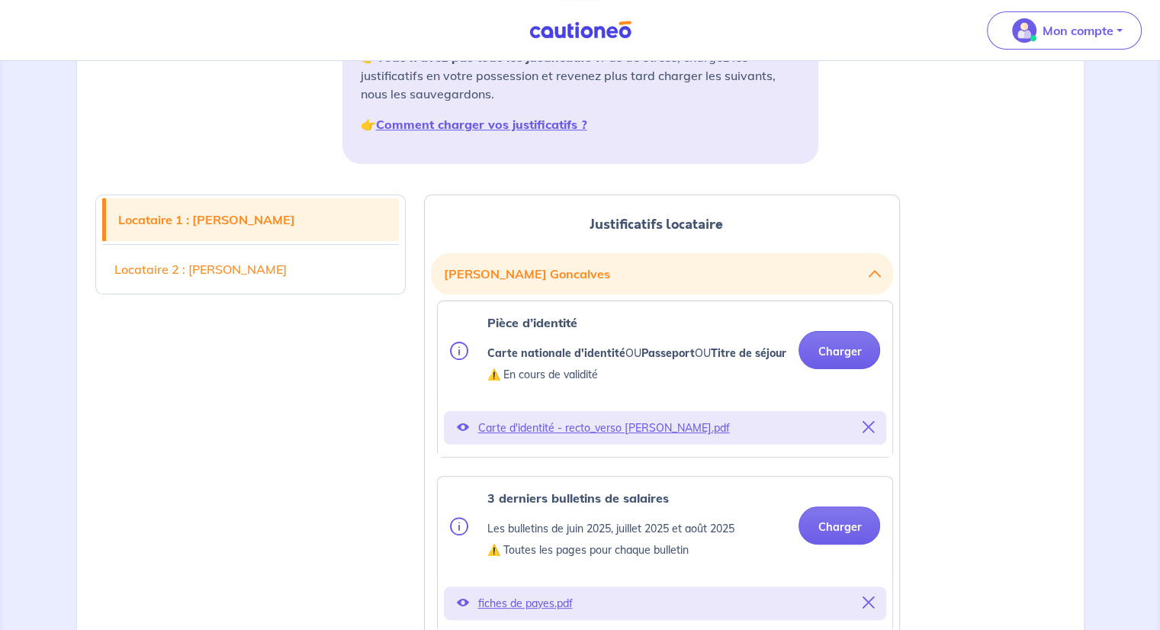
scroll to position [0, 0]
